Goal: Task Accomplishment & Management: Manage account settings

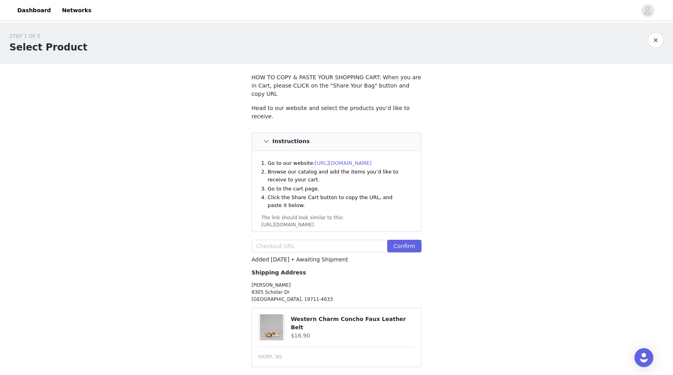
click at [655, 38] on button "button" at bounding box center [656, 40] width 16 height 16
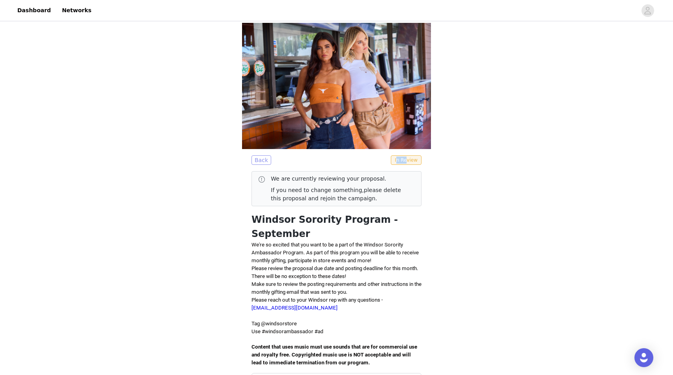
drag, startPoint x: 406, startPoint y: 158, endPoint x: 262, endPoint y: 162, distance: 144.2
click at [262, 162] on div "Back In Review" at bounding box center [337, 159] width 170 height 9
click at [262, 162] on button "Back" at bounding box center [262, 159] width 20 height 9
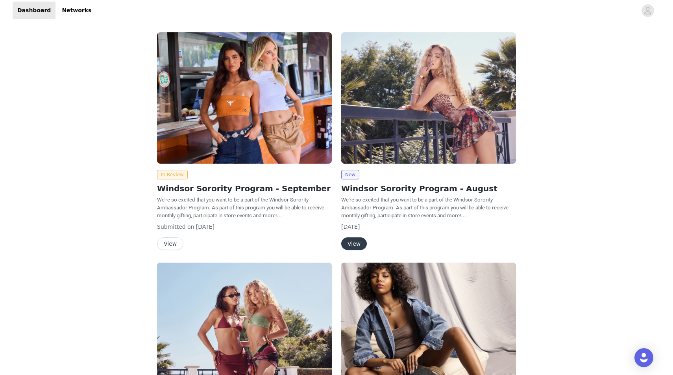
scroll to position [30, 0]
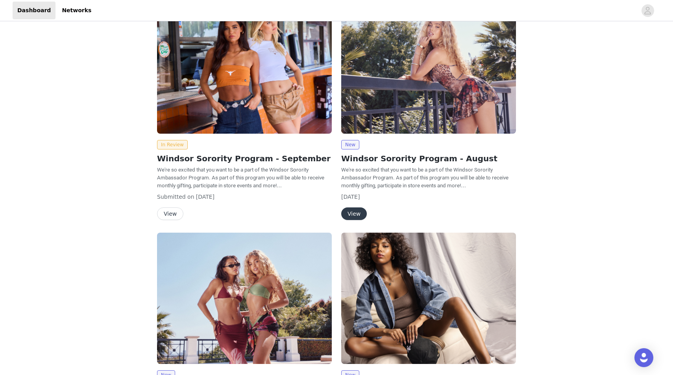
click at [169, 215] on button "View" at bounding box center [170, 213] width 26 height 13
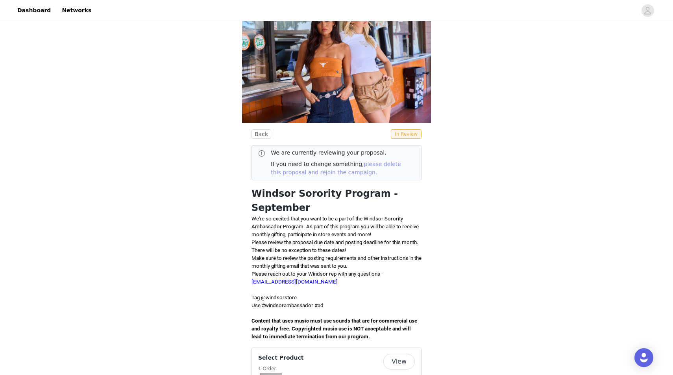
scroll to position [30, 0]
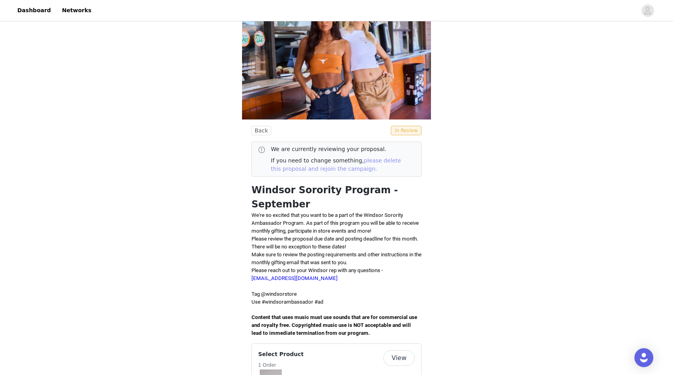
click at [367, 161] on link "please delete this proposal and rejoin the campaign." at bounding box center [336, 164] width 130 height 15
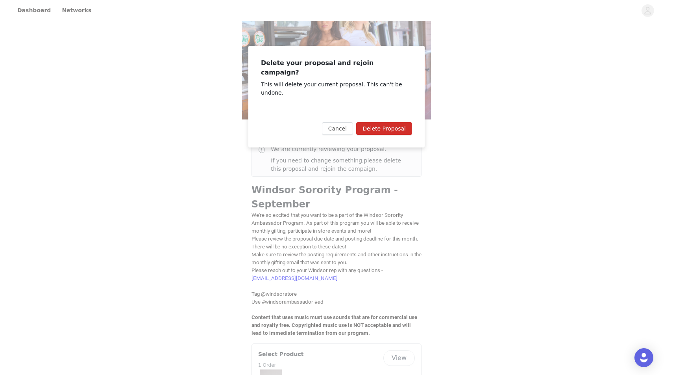
click at [388, 122] on button "Delete Proposal" at bounding box center [384, 128] width 56 height 13
